Goal: Task Accomplishment & Management: Manage account settings

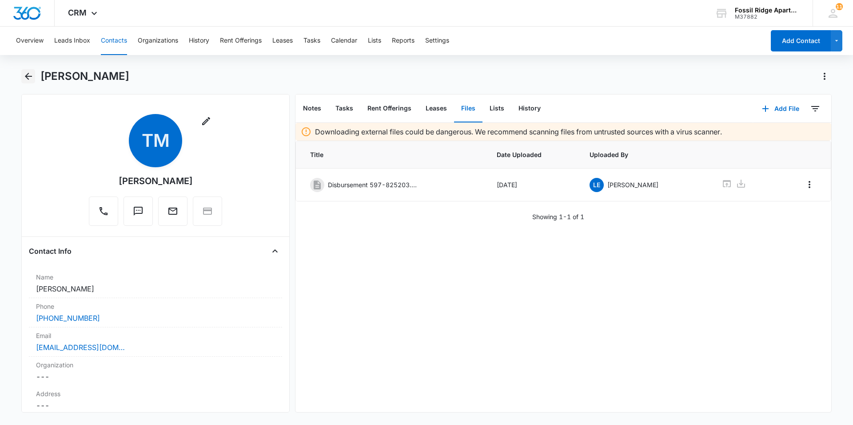
click at [28, 71] on icon "Back" at bounding box center [28, 76] width 11 height 11
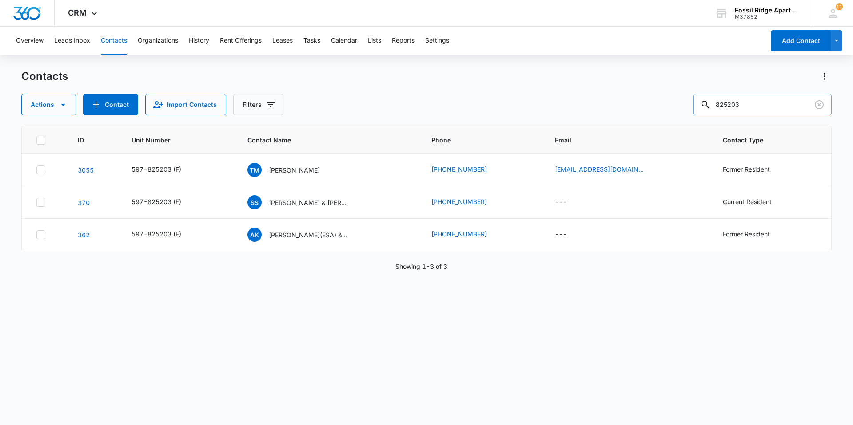
drag, startPoint x: 748, startPoint y: 103, endPoint x: 704, endPoint y: 107, distance: 43.8
click at [705, 107] on input "825203" at bounding box center [762, 104] width 139 height 21
type input "940202"
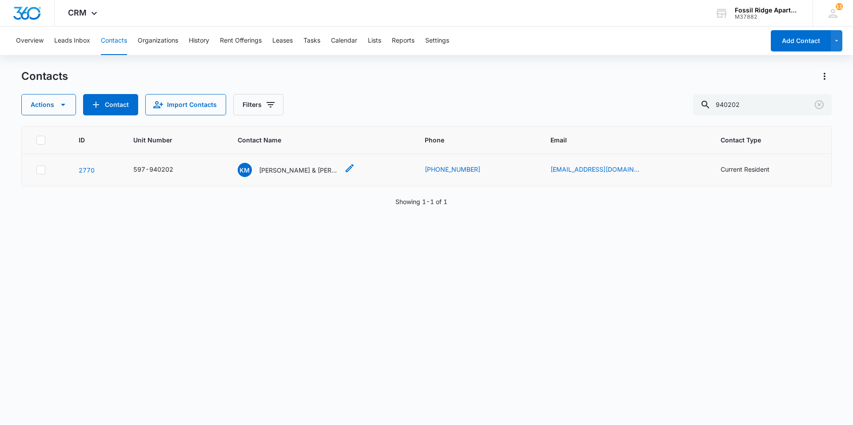
click at [281, 171] on p "[PERSON_NAME] & [PERSON_NAME]" at bounding box center [299, 170] width 80 height 9
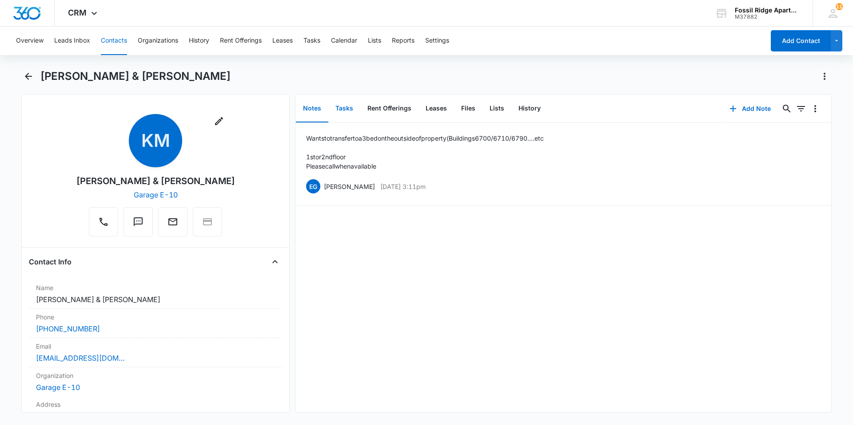
click at [341, 108] on button "Tasks" at bounding box center [344, 109] width 32 height 28
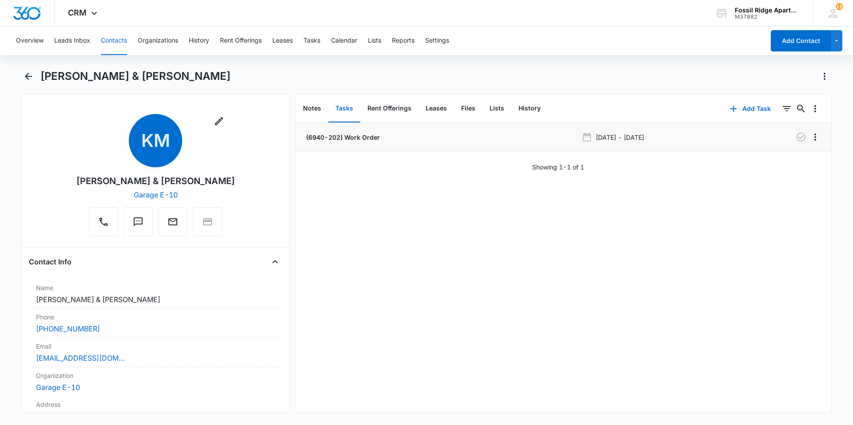
click at [363, 141] on p "(6940-202) Work Order" at bounding box center [341, 137] width 75 height 9
